Goal: Task Accomplishment & Management: Complete application form

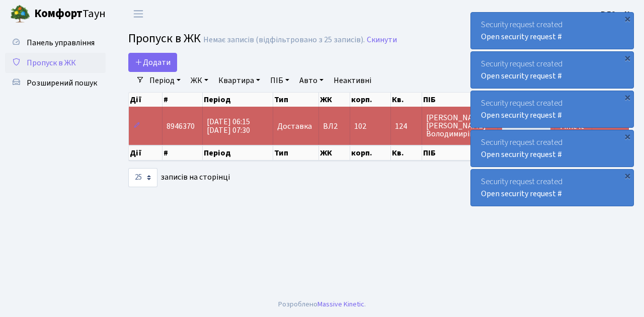
select select "25"
click at [70, 66] on span "Пропуск в ЖК" at bounding box center [51, 62] width 49 height 11
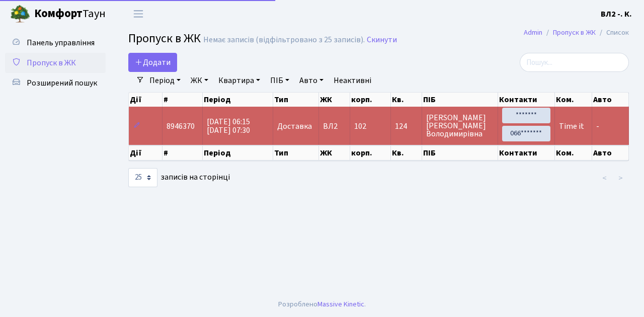
select select "25"
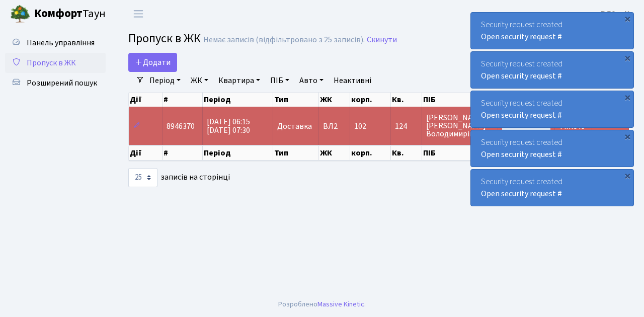
click at [66, 64] on span "Пропуск в ЖК" at bounding box center [51, 62] width 49 height 11
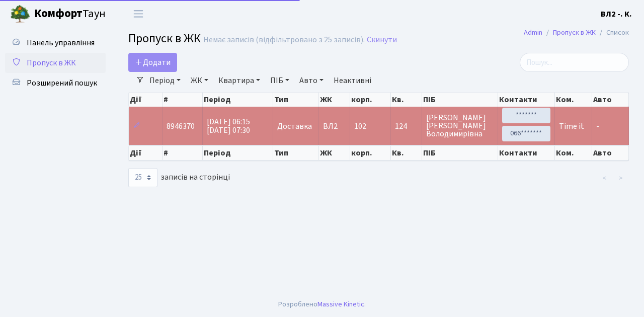
select select "25"
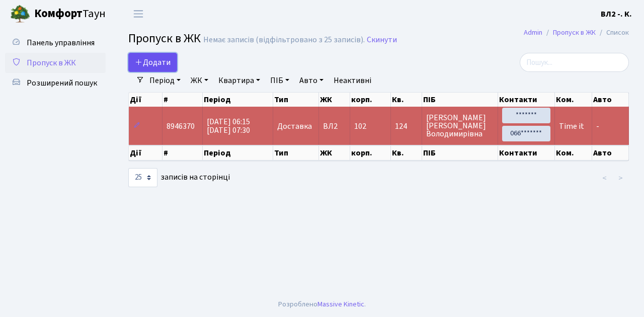
click at [163, 59] on span "Додати" at bounding box center [153, 62] width 36 height 11
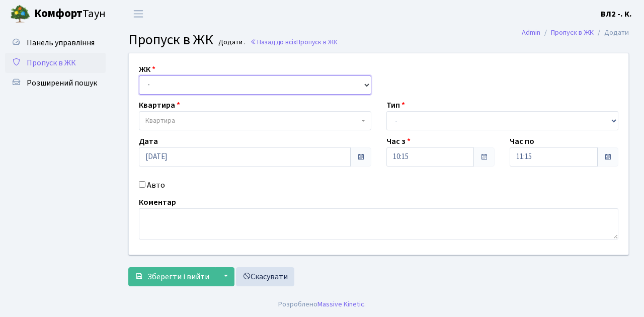
click at [165, 83] on select "- [STREET_ADDRESS][PERSON_NAME]" at bounding box center [255, 84] width 232 height 19
select select "317"
click at [139, 75] on select "- [STREET_ADDRESS][PERSON_NAME]" at bounding box center [255, 84] width 232 height 19
select select
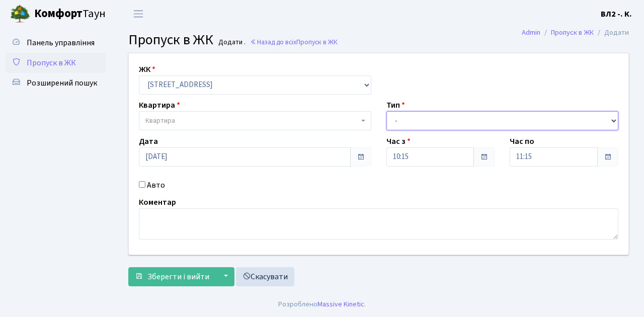
click at [432, 120] on select "- Доставка Таксі Гості Сервіс" at bounding box center [502, 120] width 232 height 19
select select "1"
click at [386, 111] on select "- Доставка Таксі Гості Сервіс" at bounding box center [502, 120] width 232 height 19
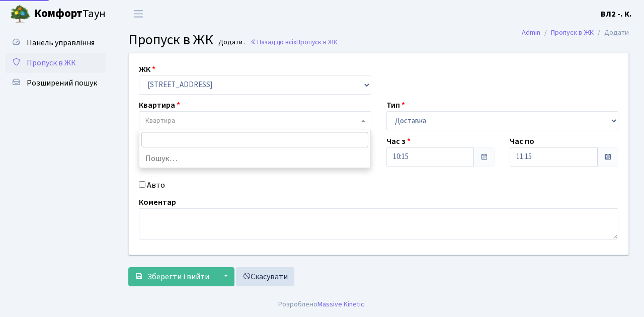
click at [193, 118] on span "Квартира" at bounding box center [251, 121] width 213 height 10
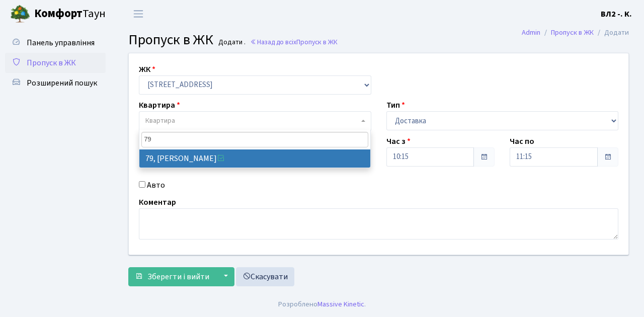
type input "79"
select select "38176"
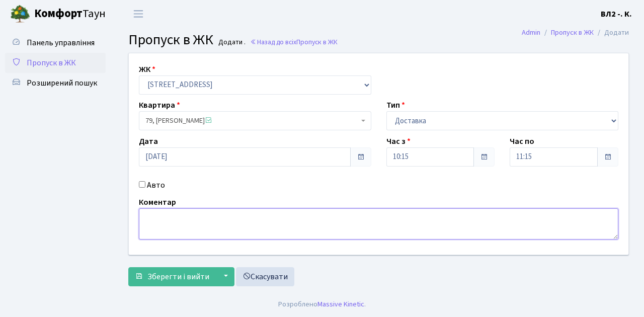
click at [165, 228] on textarea at bounding box center [379, 223] width 480 height 31
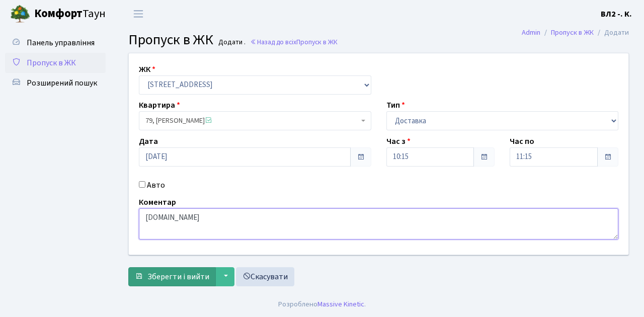
type textarea "[DOMAIN_NAME]"
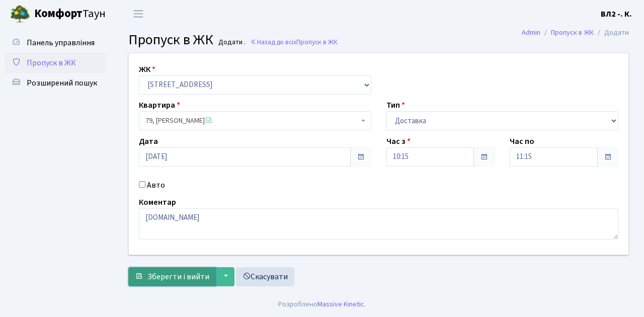
click at [183, 279] on span "Зберегти і вийти" at bounding box center [178, 276] width 62 height 11
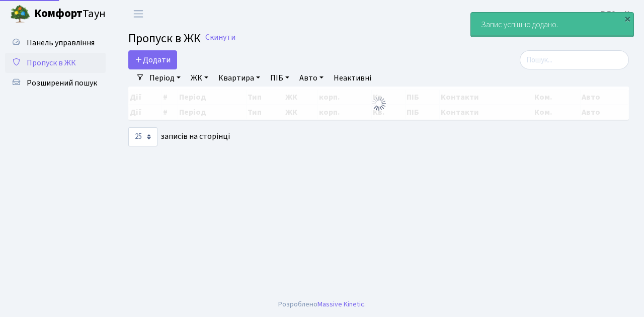
select select "25"
